Goal: Communication & Community: Share content

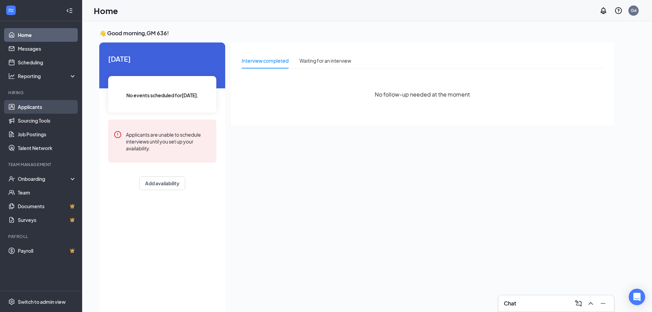
click at [22, 105] on link "Applicants" at bounding box center [47, 107] width 58 height 14
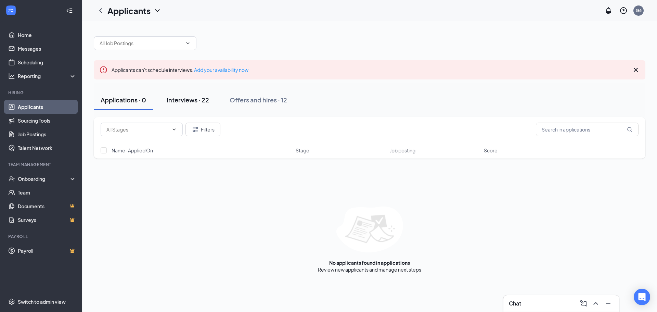
click at [190, 104] on div "Interviews · 22" at bounding box center [188, 99] width 42 height 9
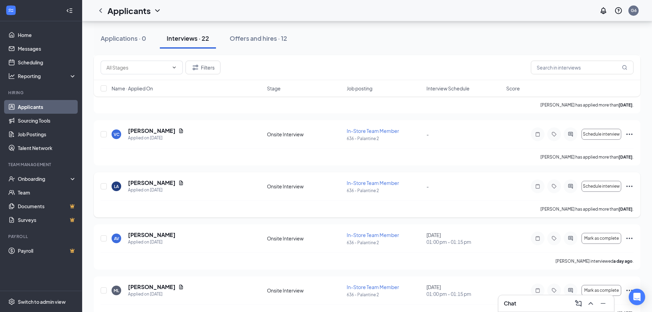
scroll to position [684, 0]
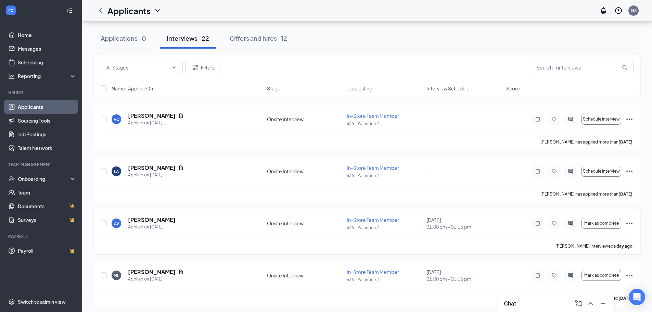
click at [630, 227] on icon "Ellipses" at bounding box center [629, 223] width 8 height 8
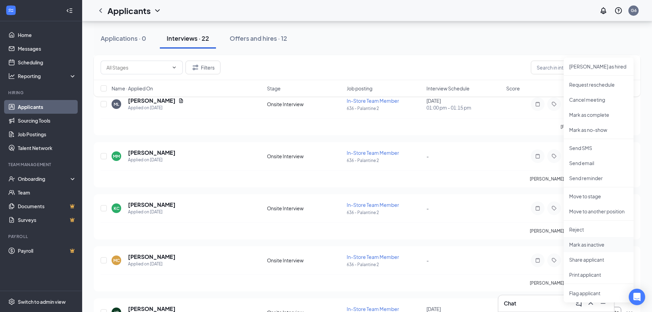
scroll to position [889, 0]
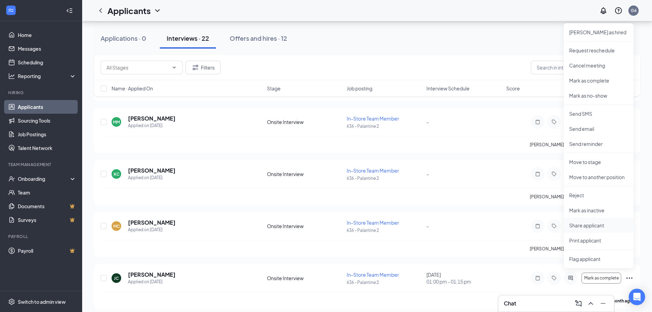
click at [601, 227] on p "Share applicant" at bounding box center [598, 225] width 59 height 7
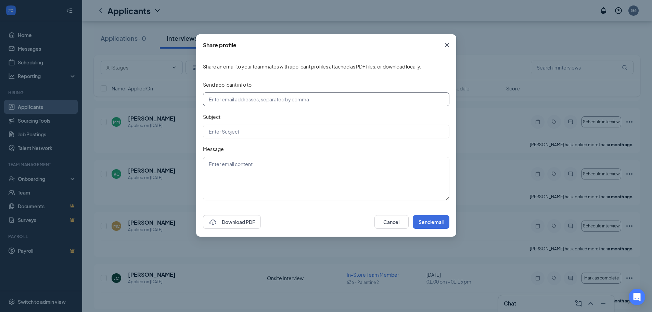
click at [269, 101] on input "text" at bounding box center [326, 99] width 246 height 14
type input "[EMAIL_ADDRESS][DOMAIN_NAME]"
click at [429, 222] on button "Send email" at bounding box center [431, 222] width 37 height 14
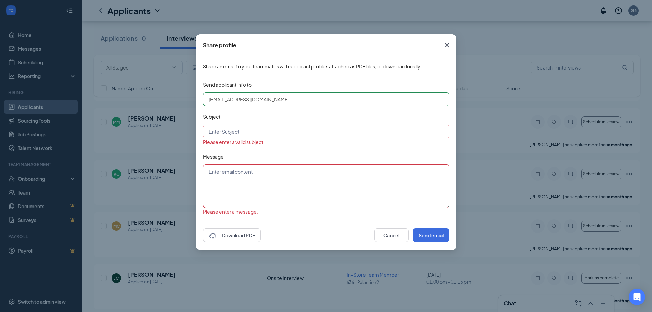
click at [256, 136] on input "text" at bounding box center [326, 132] width 246 height 14
type input "Morning Avail."
click at [267, 172] on textarea at bounding box center [326, 185] width 246 height 43
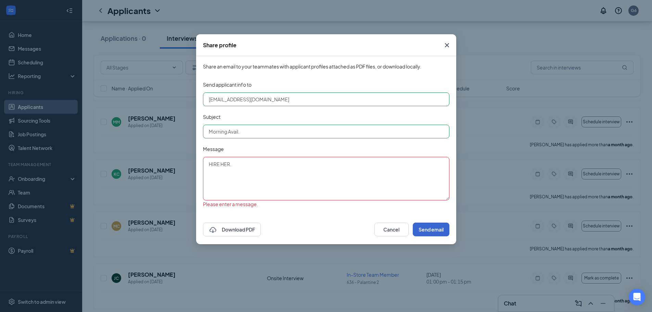
type textarea "HIRE HER."
click at [421, 235] on button "Send email" at bounding box center [431, 229] width 37 height 14
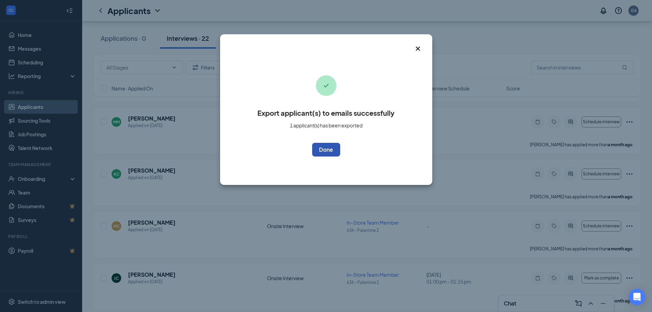
click at [319, 151] on button "OK" at bounding box center [326, 150] width 28 height 14
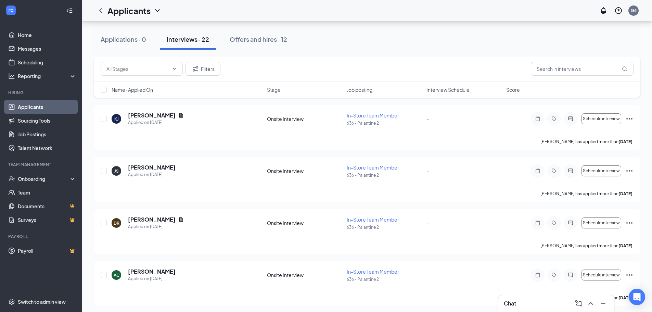
scroll to position [0, 0]
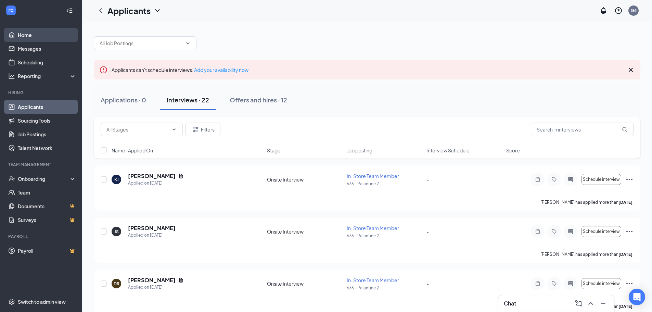
click at [28, 35] on link "Home" at bounding box center [47, 35] width 58 height 14
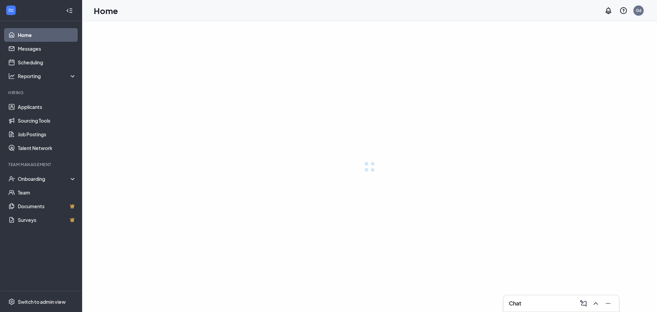
click at [641, 10] on div "G6" at bounding box center [638, 10] width 10 height 10
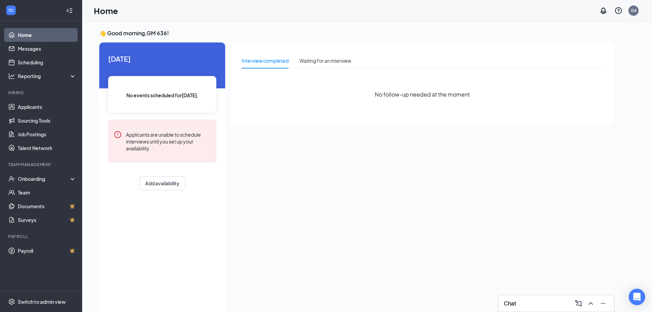
click at [497, 16] on div "Home G6" at bounding box center [367, 10] width 570 height 21
click at [575, 108] on li "Log out" at bounding box center [599, 105] width 82 height 14
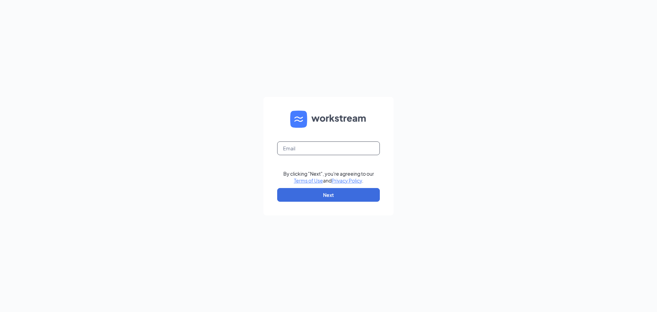
click at [304, 149] on input "text" at bounding box center [328, 148] width 103 height 14
type input "abalduf@jsfortgroup.com"
drag, startPoint x: 373, startPoint y: 154, endPoint x: 328, endPoint y: 194, distance: 60.0
click at [328, 194] on button "Next" at bounding box center [328, 195] width 103 height 14
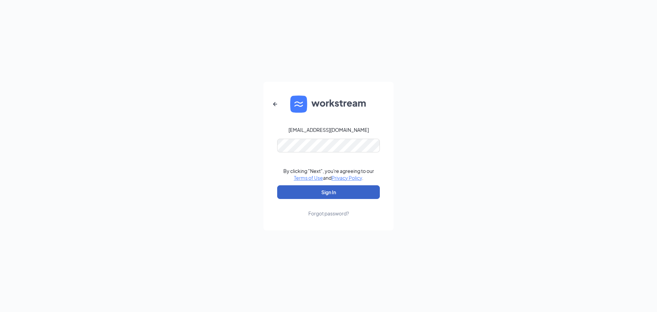
click at [313, 197] on button "Sign In" at bounding box center [328, 192] width 103 height 14
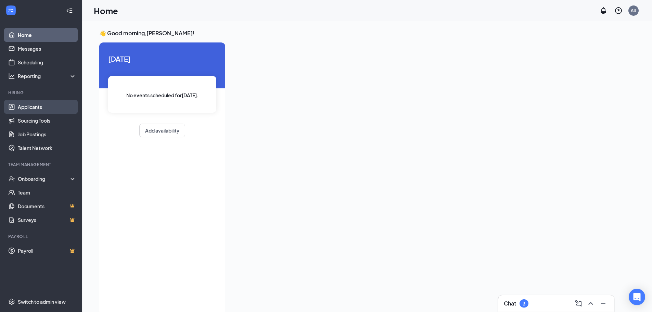
click at [27, 104] on link "Applicants" at bounding box center [47, 107] width 58 height 14
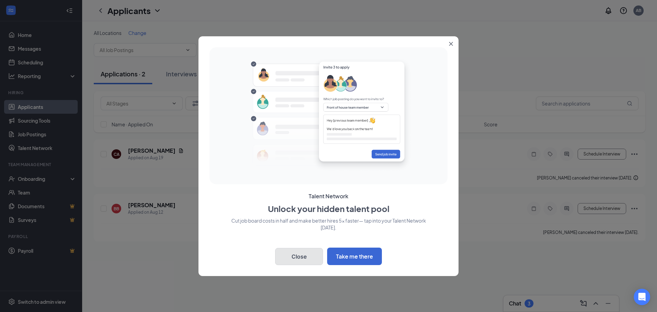
click at [308, 258] on button "Close" at bounding box center [299, 256] width 48 height 17
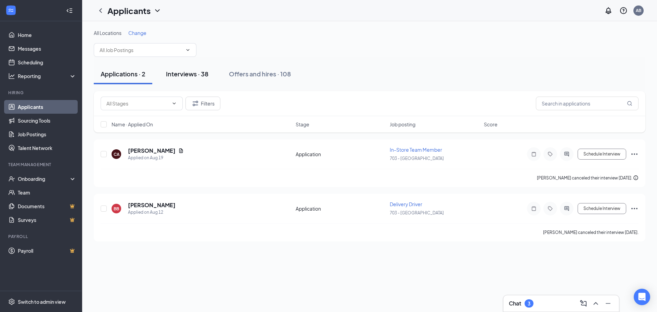
click at [192, 73] on div "Interviews · 38" at bounding box center [187, 73] width 42 height 9
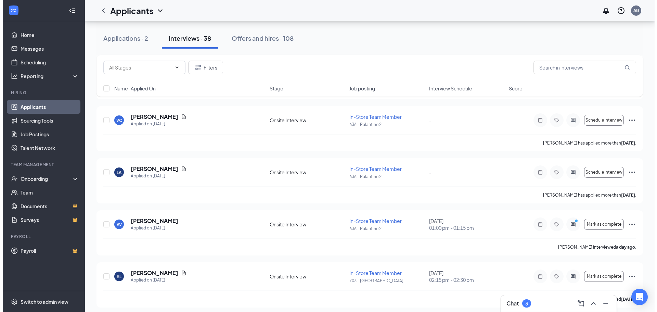
scroll to position [1334, 0]
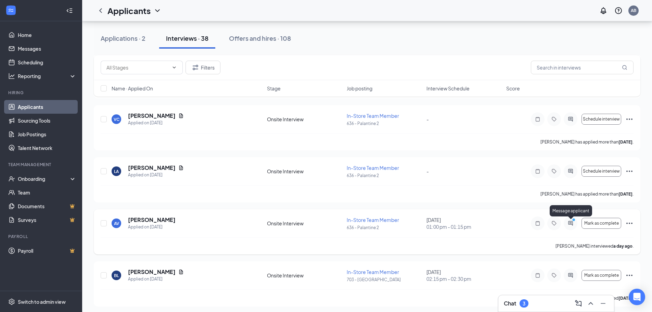
click at [569, 223] on icon "ActiveChat" at bounding box center [570, 223] width 4 height 4
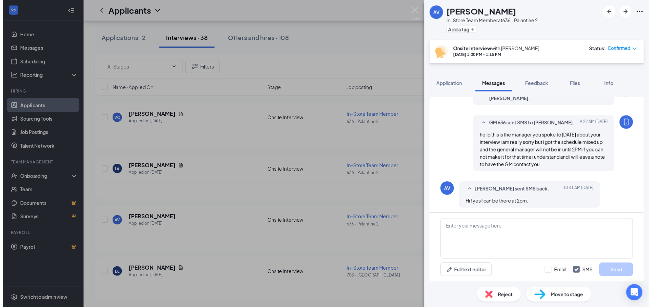
scroll to position [253, 0]
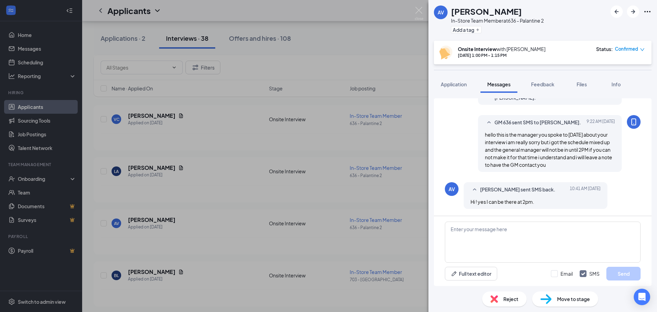
click at [407, 101] on div "AV Ana Valencia In-Store Team Member at 636 - Palantine 2 Add a tag Onsite Inte…" at bounding box center [328, 156] width 657 height 312
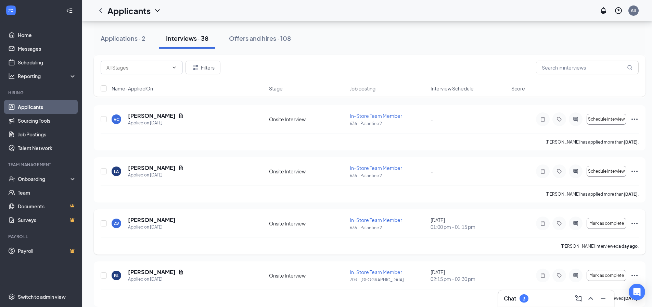
click at [635, 223] on icon "Ellipses" at bounding box center [634, 222] width 6 height 1
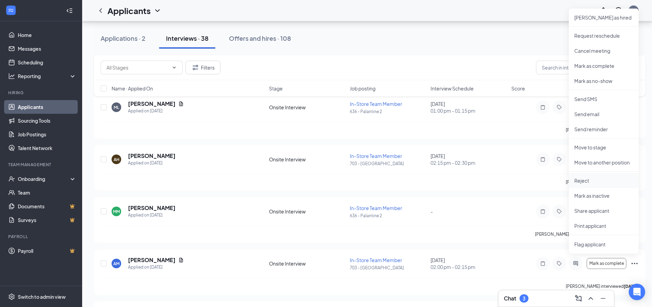
scroll to position [1574, 0]
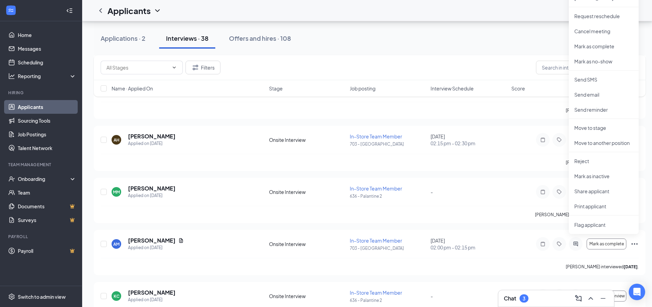
click at [320, 58] on div "Filters" at bounding box center [369, 67] width 551 height 25
